Goal: Task Accomplishment & Management: Manage account settings

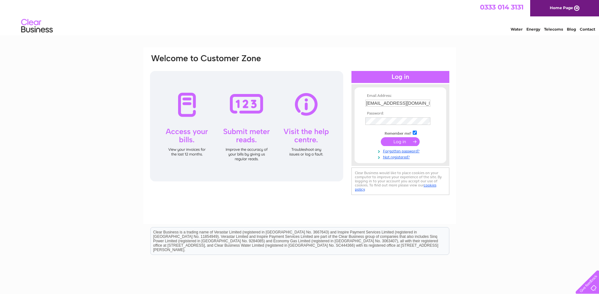
click at [408, 146] on input "submit" at bounding box center [400, 141] width 39 height 9
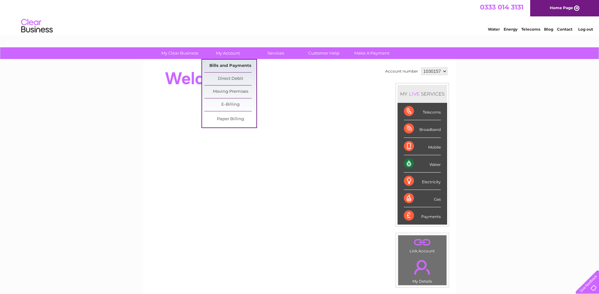
click at [225, 67] on link "Bills and Payments" at bounding box center [230, 66] width 52 height 13
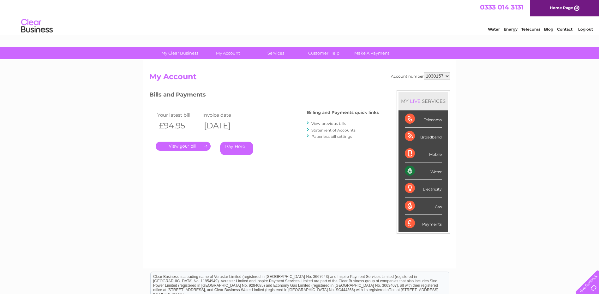
click at [202, 145] on link "." at bounding box center [183, 146] width 55 height 9
click at [319, 123] on link "View previous bills" at bounding box center [328, 123] width 35 height 5
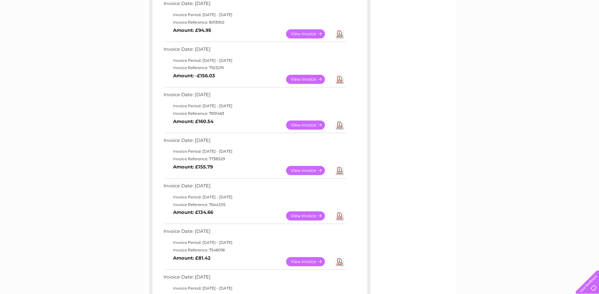
scroll to position [105, 0]
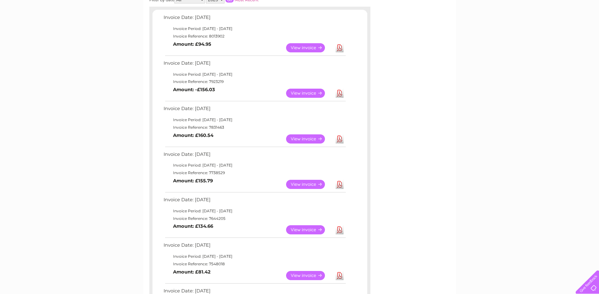
click at [296, 98] on link "View" at bounding box center [309, 93] width 46 height 9
